Goal: Information Seeking & Learning: Learn about a topic

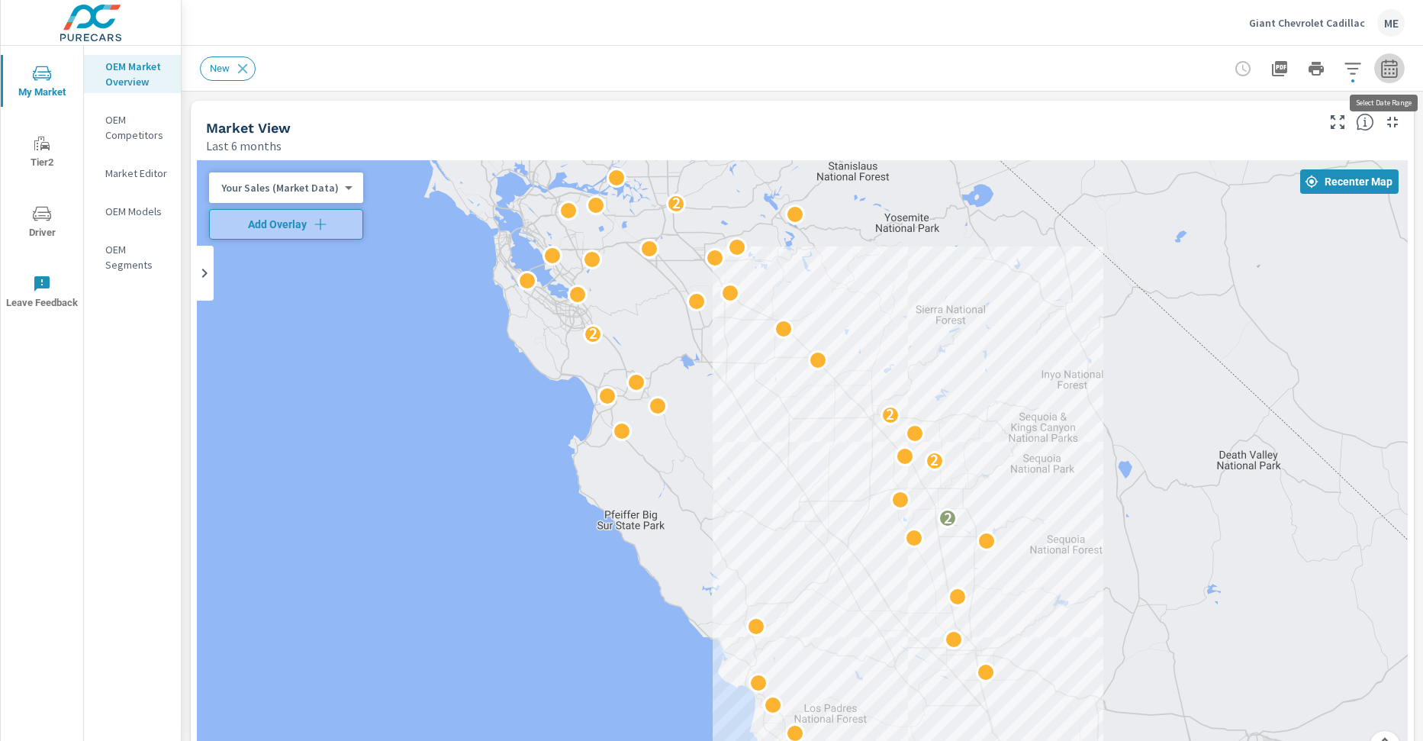
click at [1387, 62] on icon "button" at bounding box center [1389, 68] width 16 height 18
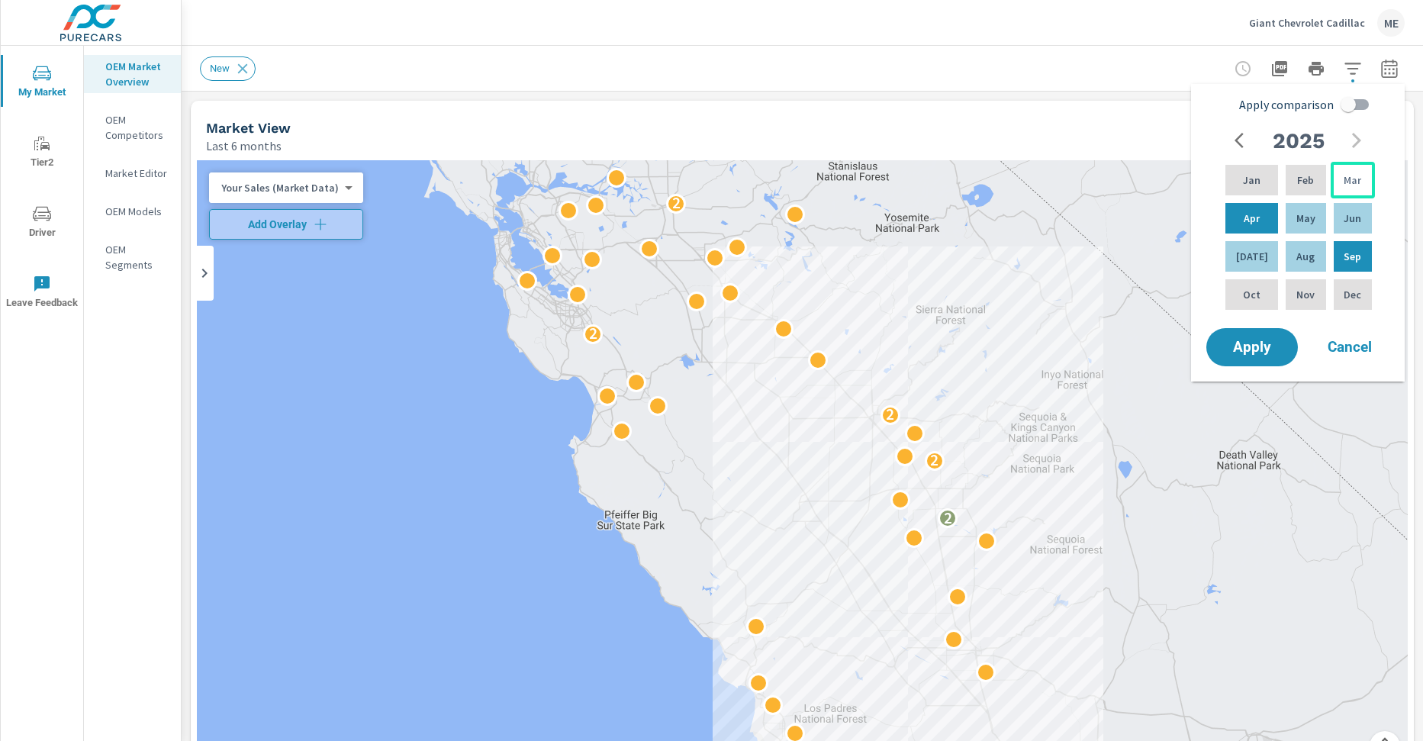
click at [1348, 172] on p "Mar" at bounding box center [1353, 179] width 18 height 15
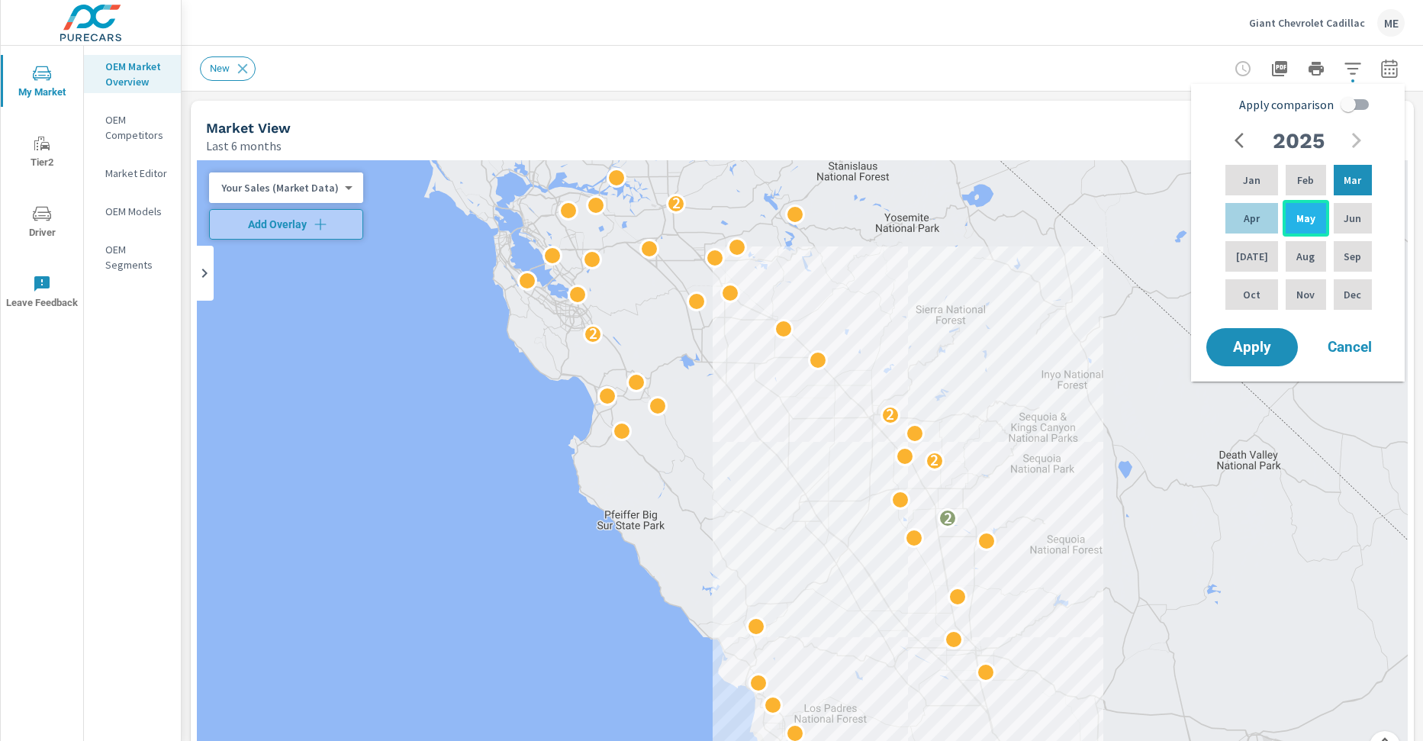
click at [1308, 217] on div "May" at bounding box center [1306, 218] width 46 height 37
click at [1347, 104] on input "Apply comparison" at bounding box center [1348, 104] width 87 height 29
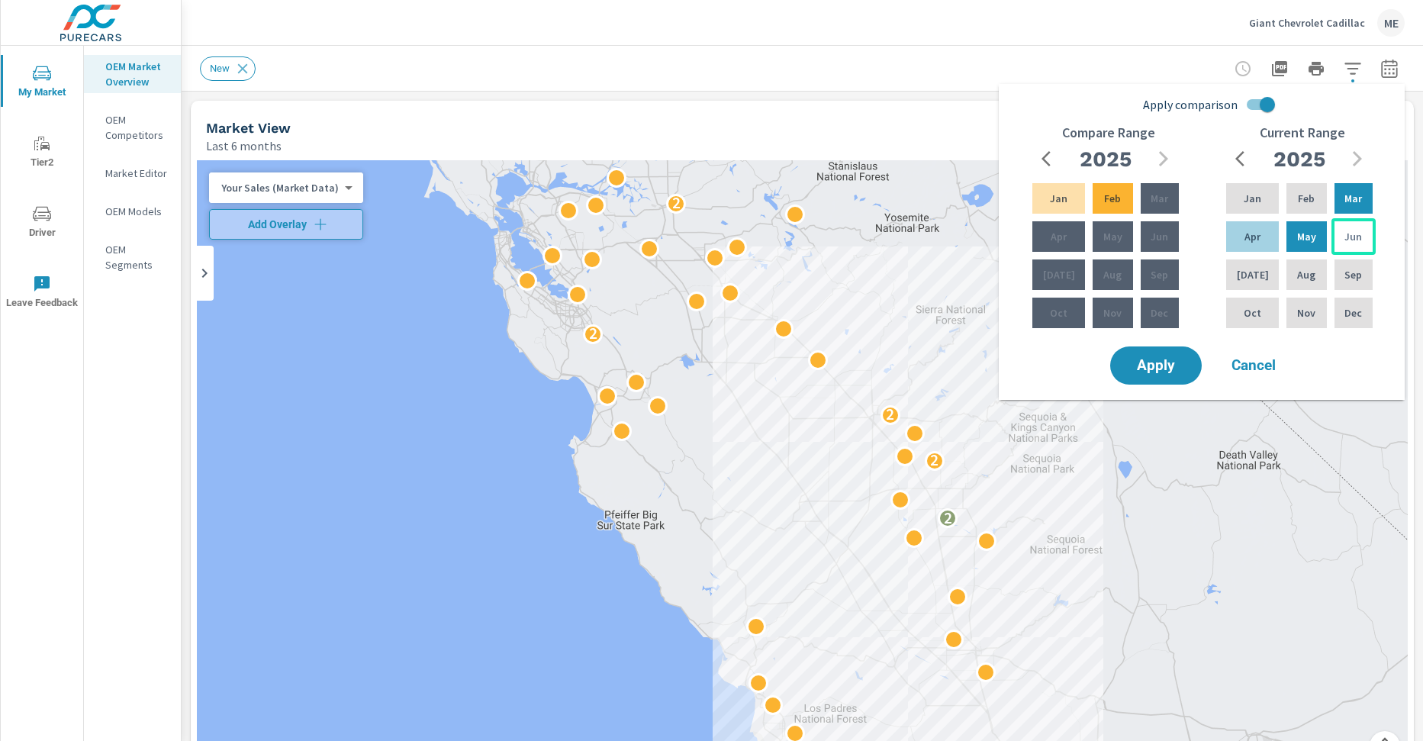
click at [1358, 229] on p "Jun" at bounding box center [1354, 236] width 18 height 15
click at [1300, 271] on p "Aug" at bounding box center [1306, 274] width 18 height 15
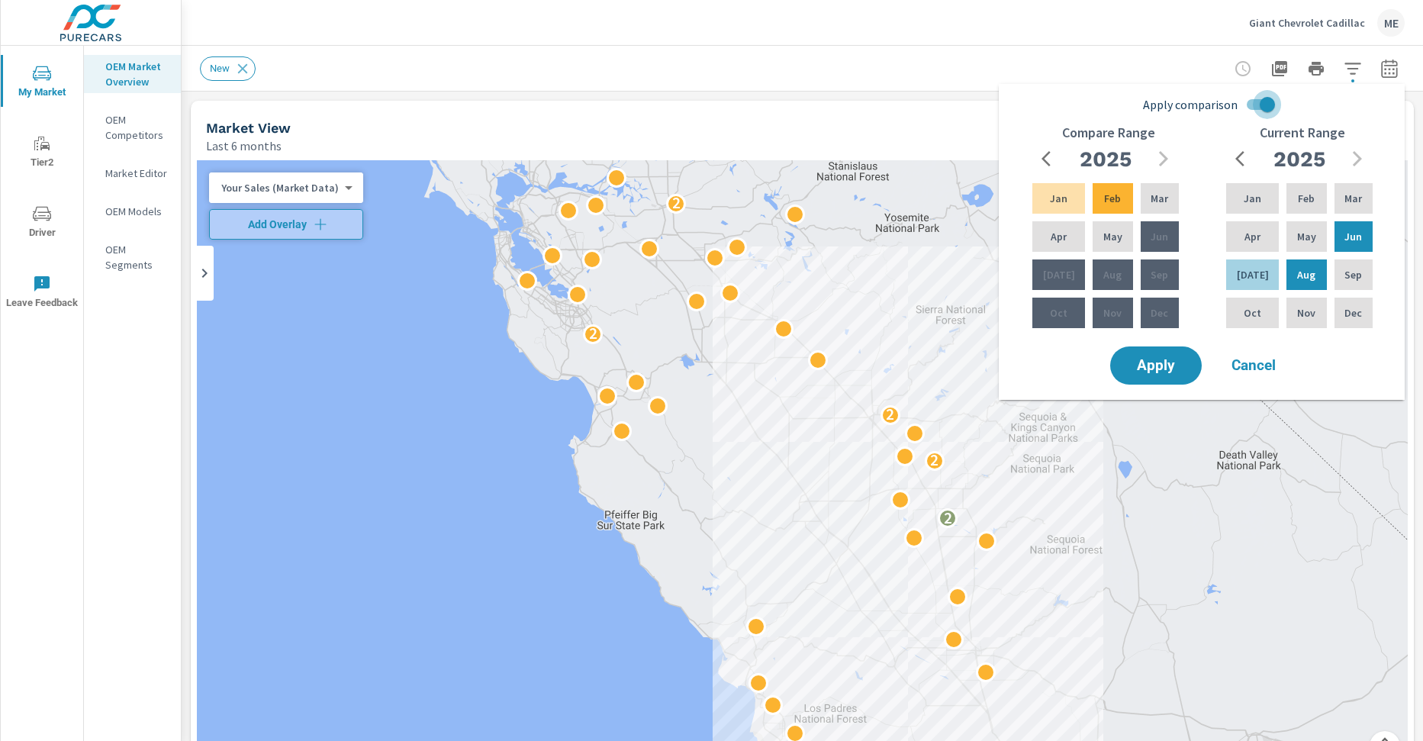
click at [1264, 111] on input "Apply comparison" at bounding box center [1267, 104] width 87 height 29
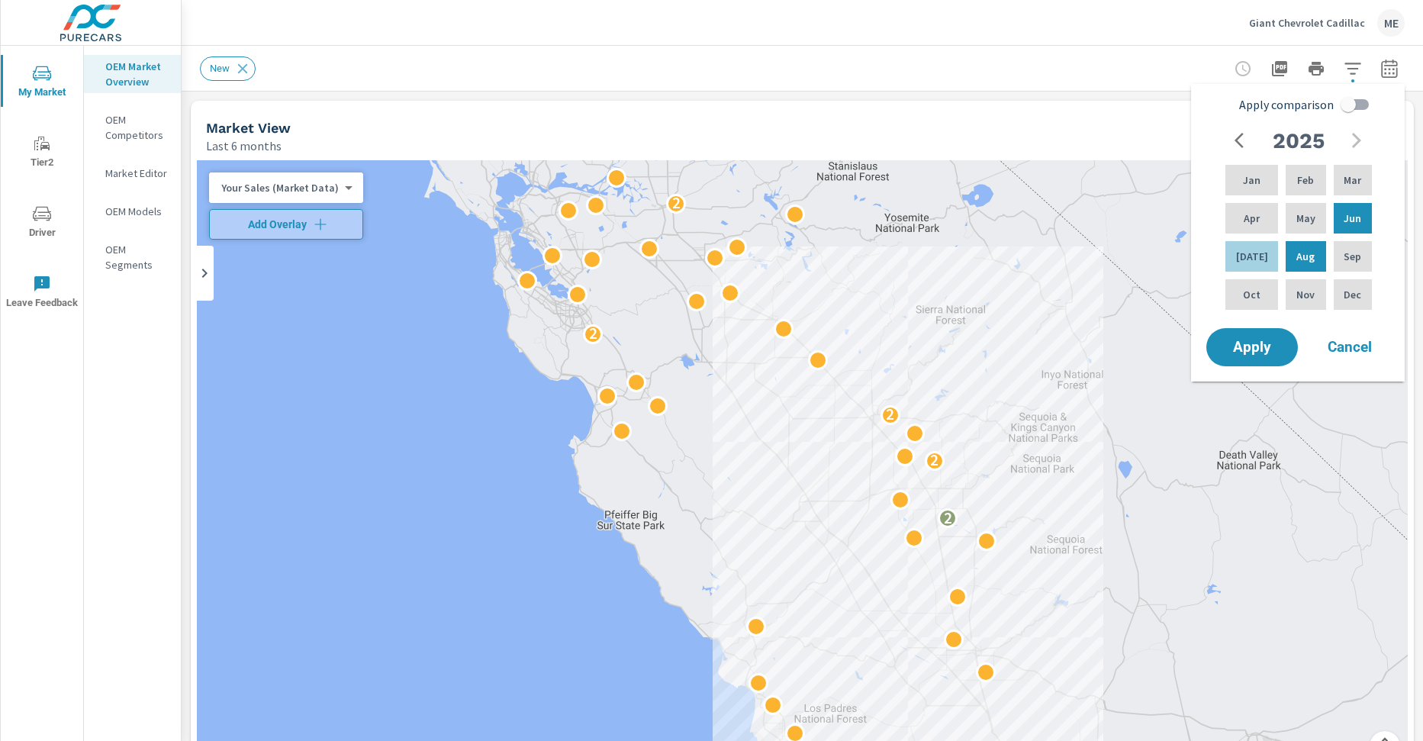
click at [1357, 109] on input "Apply comparison" at bounding box center [1348, 104] width 87 height 29
checkbox input "true"
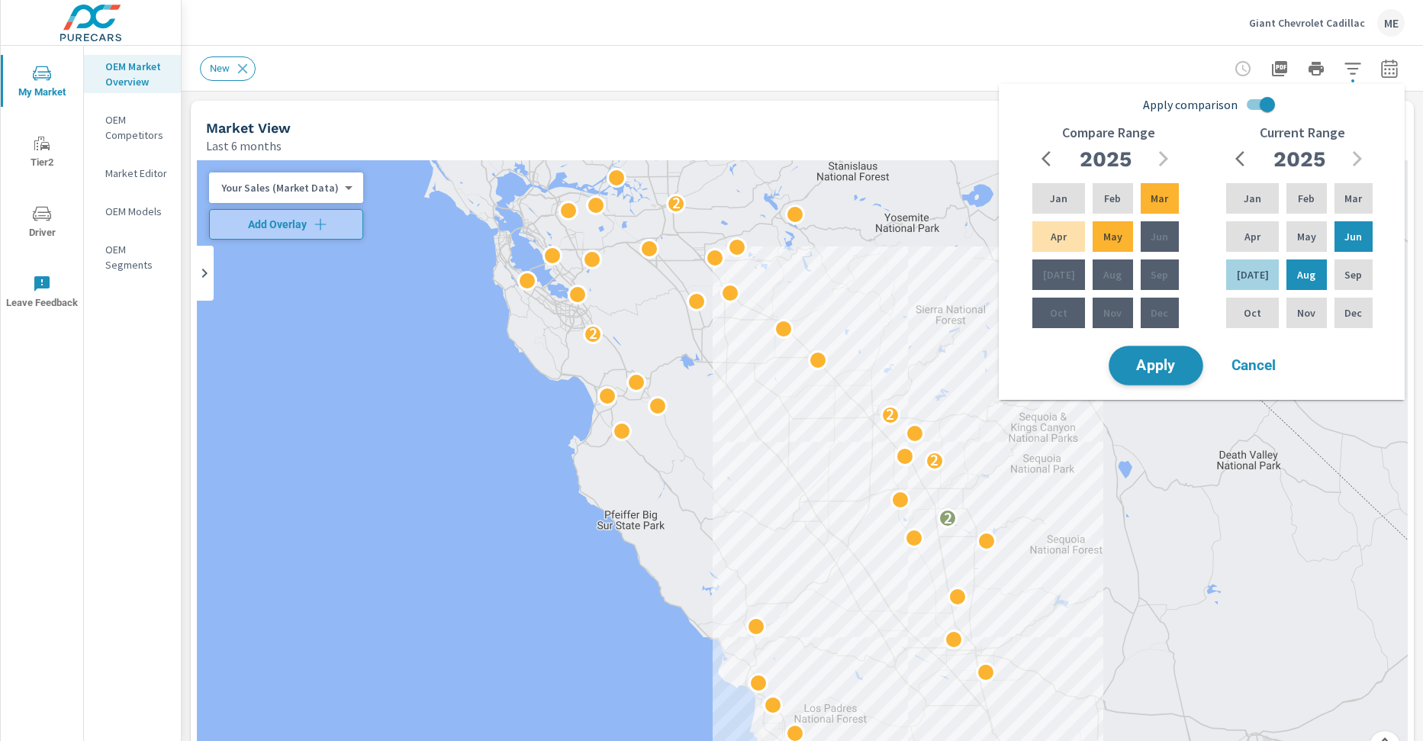
click at [1184, 356] on button "Apply" at bounding box center [1156, 366] width 95 height 40
